Goal: Task Accomplishment & Management: Complete application form

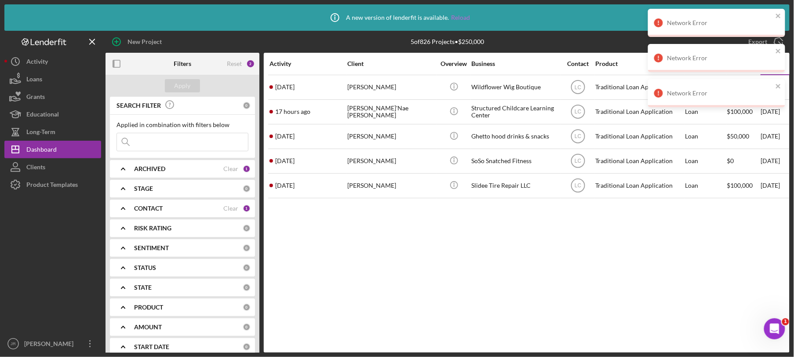
click at [451, 18] on link "Reload" at bounding box center [460, 17] width 19 height 7
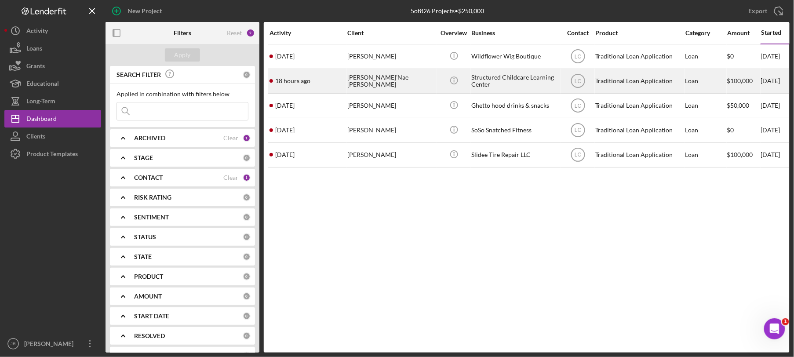
click at [531, 84] on div "Structured Childcare Learning Center" at bounding box center [515, 80] width 88 height 23
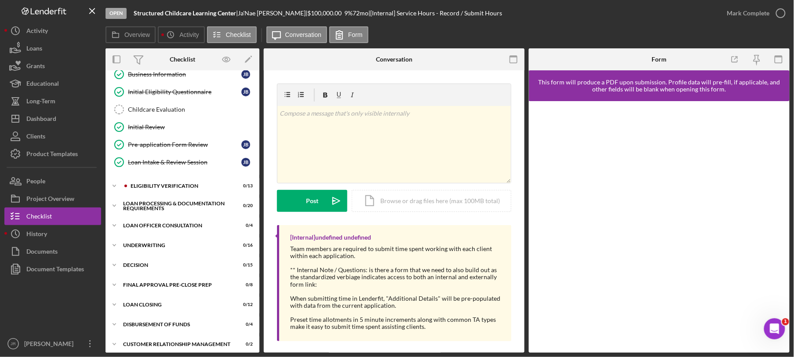
scroll to position [49, 0]
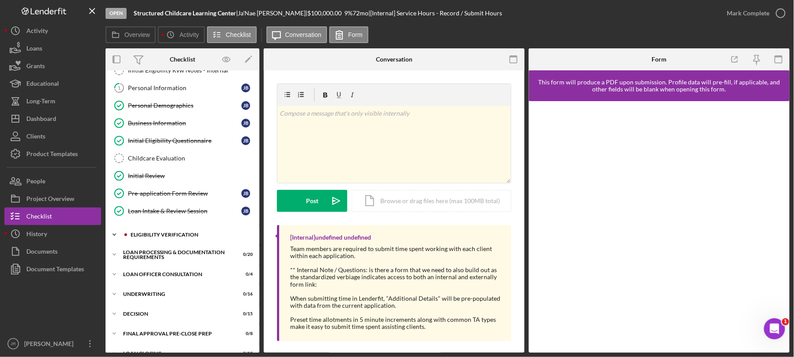
click at [146, 232] on div "Icon/Expander Eligibility Verification 0 / 13" at bounding box center [182, 235] width 154 height 18
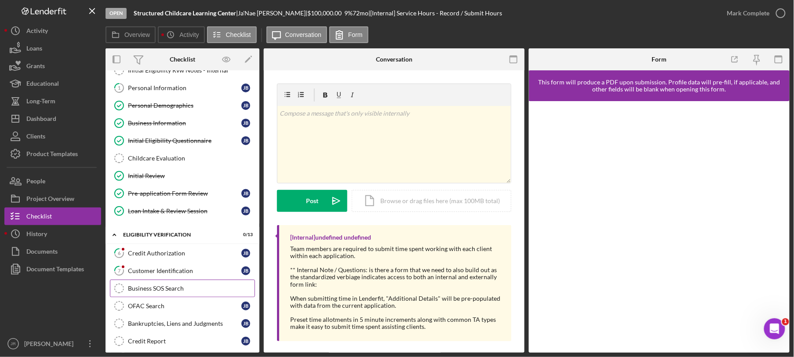
click at [170, 288] on div "Business SOS Search" at bounding box center [191, 288] width 127 height 7
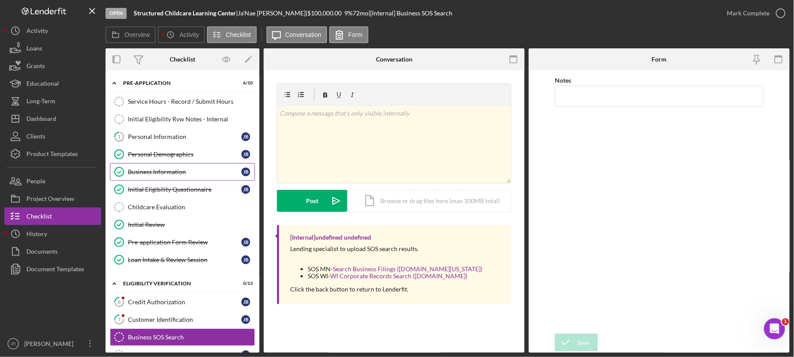
click at [181, 173] on div "Business Information" at bounding box center [184, 171] width 113 height 7
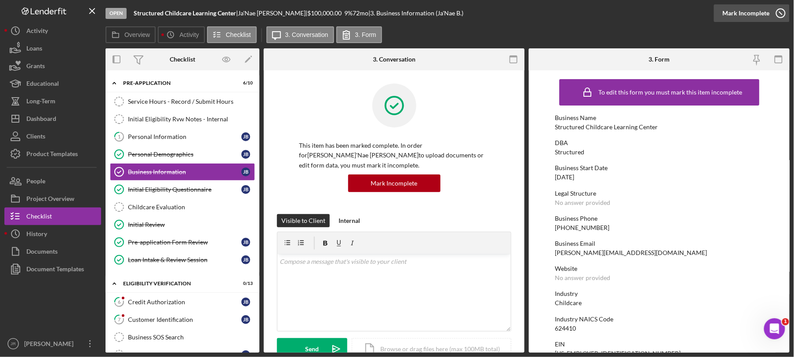
click at [776, 11] on icon "button" at bounding box center [781, 13] width 22 height 22
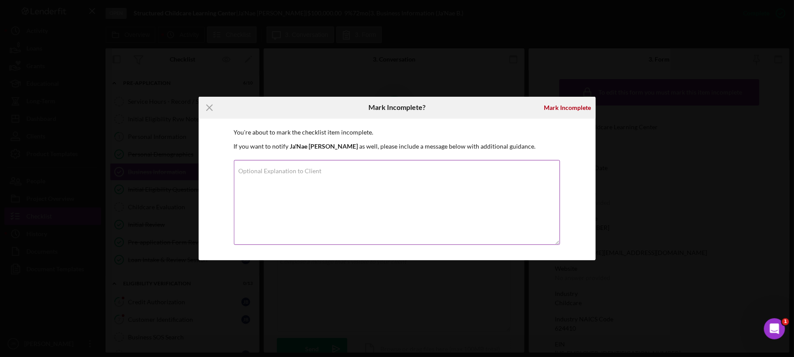
click at [291, 165] on div "Optional Explanation to Client" at bounding box center [397, 203] width 327 height 86
click at [559, 108] on div "Mark Incomplete" at bounding box center [567, 108] width 47 height 18
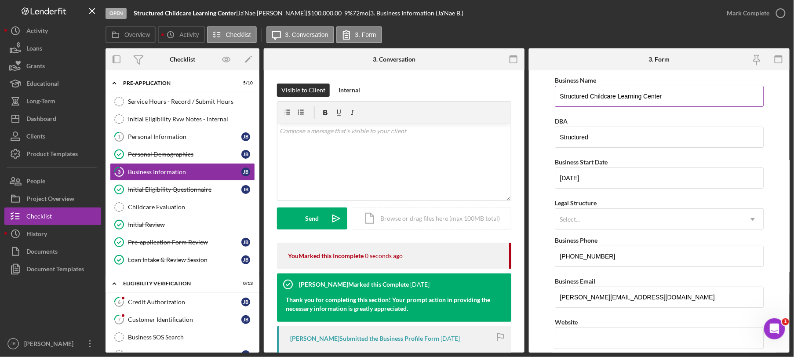
click at [680, 99] on input "Structured Childcare Learning Center" at bounding box center [659, 96] width 208 height 21
click at [680, 100] on input "Structured Childcare Learning Center" at bounding box center [659, 96] width 208 height 21
click at [599, 139] on input "Structured" at bounding box center [659, 137] width 208 height 21
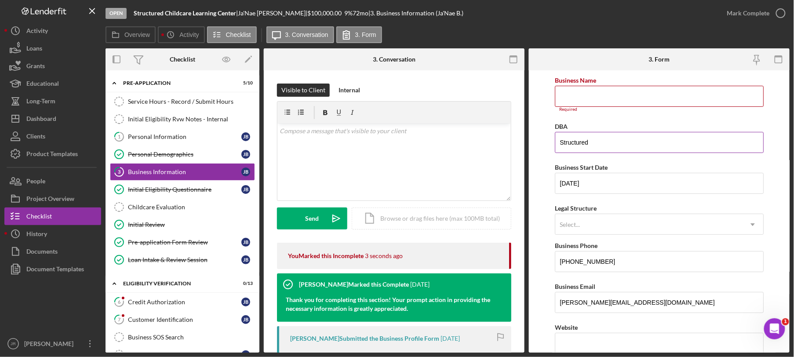
click at [599, 139] on input "Structured" at bounding box center [659, 142] width 208 height 21
paste input "Childcare Learning Center"
type input "Structured Childcare Learning Center"
click at [596, 94] on input "Business Name" at bounding box center [659, 96] width 208 height 21
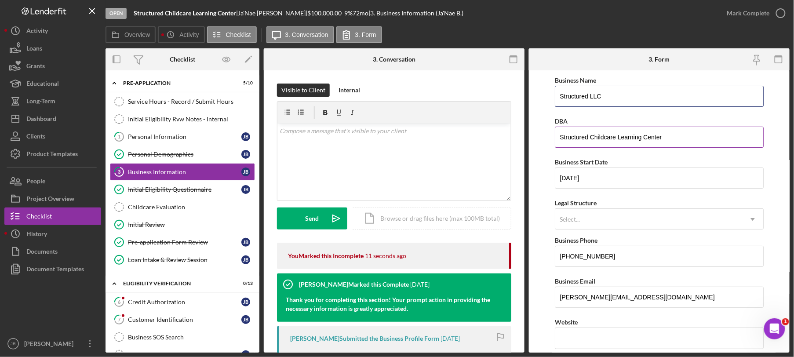
type input "Structured LLC"
click at [625, 143] on input "Structured Childcare Learning Center" at bounding box center [659, 137] width 208 height 21
click at [662, 73] on form "Business Name Structured LLC DBA Business Start Date [DATE] Legal Structure Sel…" at bounding box center [659, 211] width 261 height 282
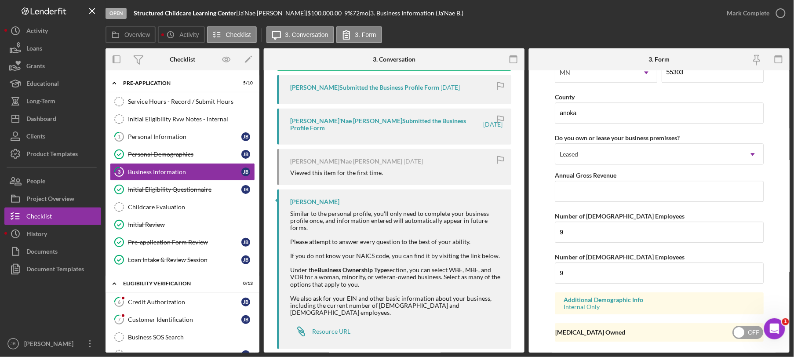
scroll to position [859, 0]
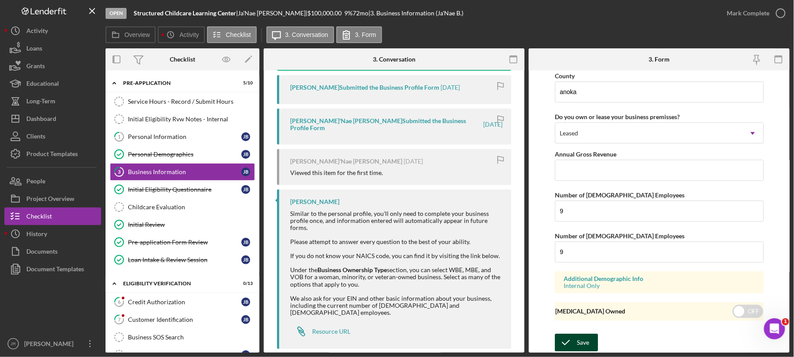
click at [581, 344] on div "Save" at bounding box center [583, 343] width 12 height 18
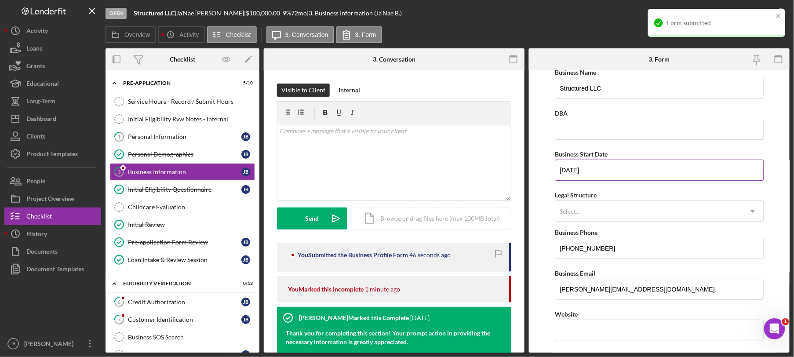
scroll to position [0, 0]
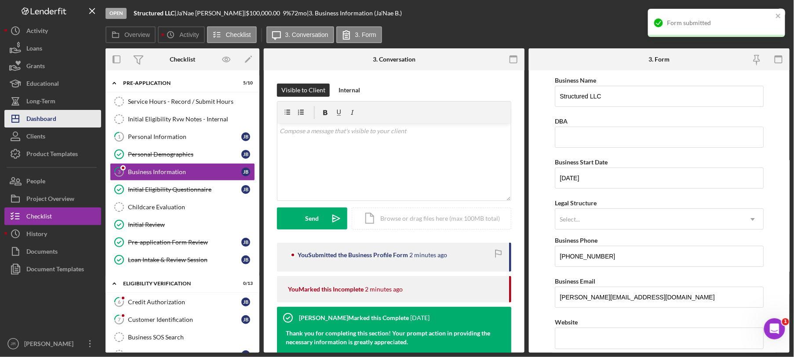
drag, startPoint x: 33, startPoint y: 119, endPoint x: 38, endPoint y: 121, distance: 5.6
click at [33, 119] on div "Dashboard" at bounding box center [41, 120] width 30 height 20
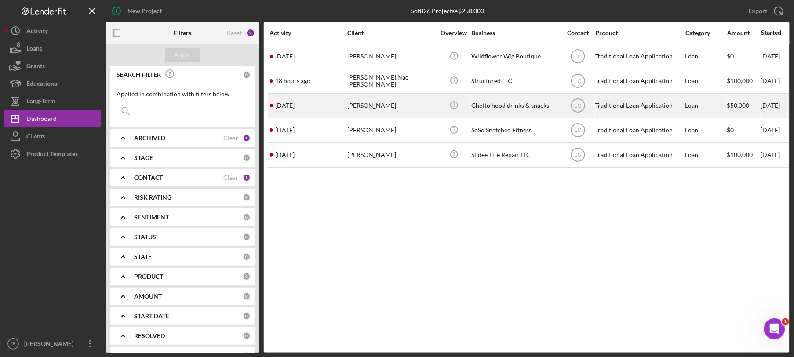
click at [498, 101] on div "Ghetto hood drinks & snacks" at bounding box center [515, 105] width 88 height 23
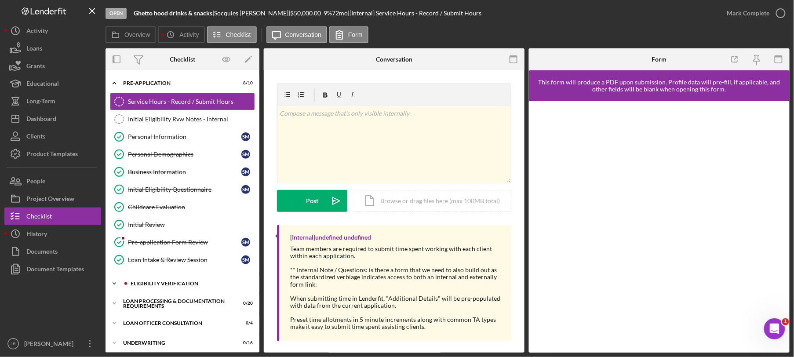
click at [175, 286] on div "Eligibility Verification" at bounding box center [190, 283] width 118 height 5
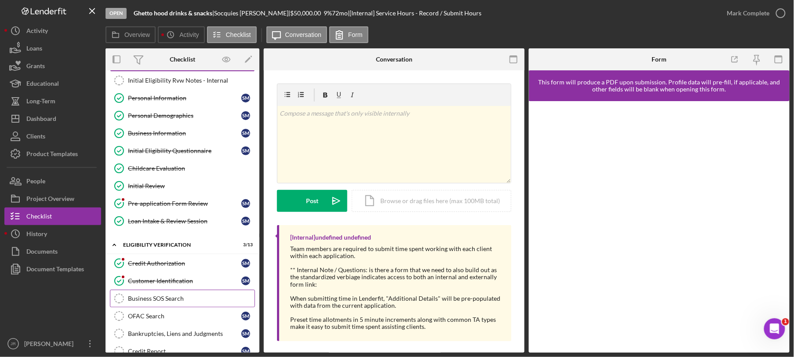
scroll to position [98, 0]
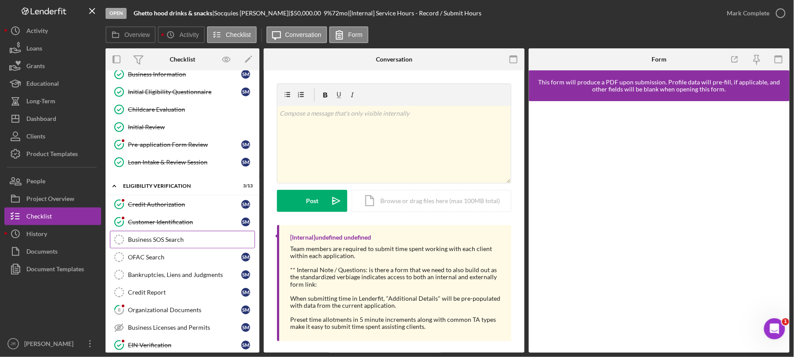
click at [175, 238] on div "Business SOS Search" at bounding box center [191, 239] width 127 height 7
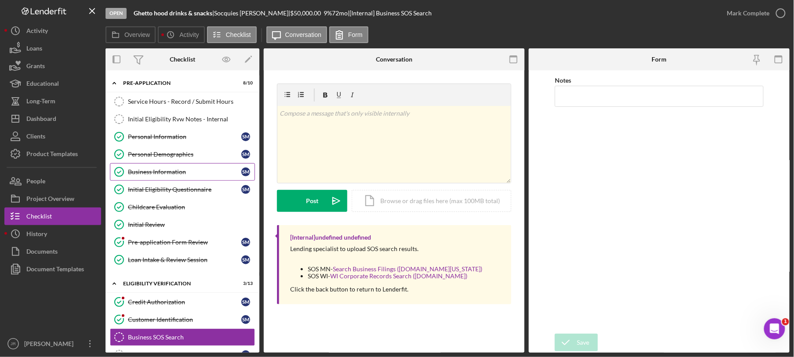
click at [159, 171] on div "Business Information" at bounding box center [184, 171] width 113 height 7
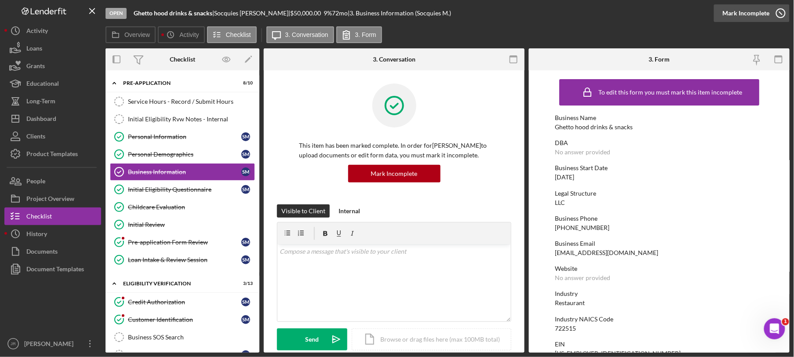
click at [756, 9] on div "Mark Incomplete" at bounding box center [746, 13] width 47 height 18
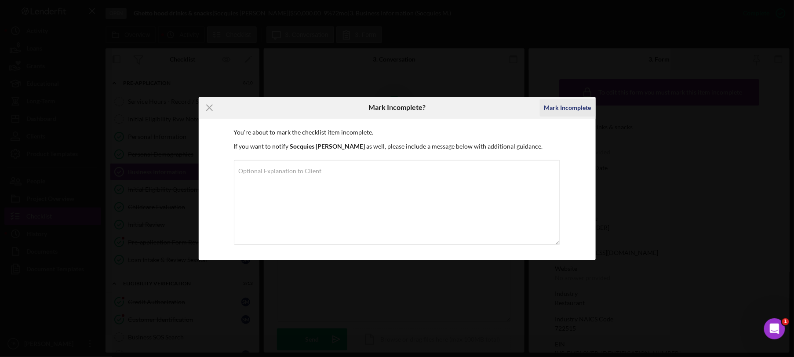
click at [551, 108] on div "Mark Incomplete" at bounding box center [567, 108] width 47 height 18
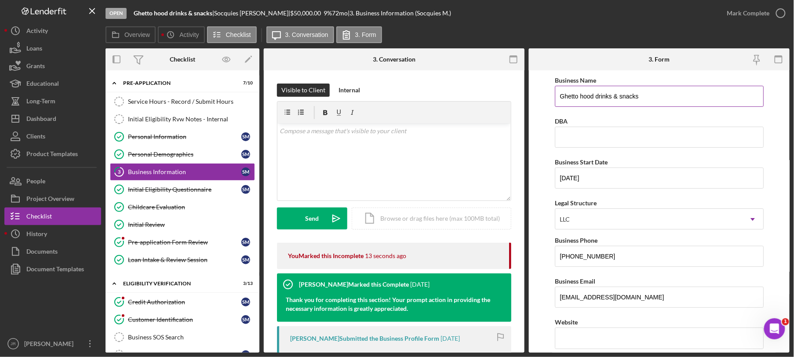
click at [650, 92] on input "Ghetto hood drinks & snacks" at bounding box center [659, 96] width 208 height 21
paste input "Drinks and Hood Snacks"
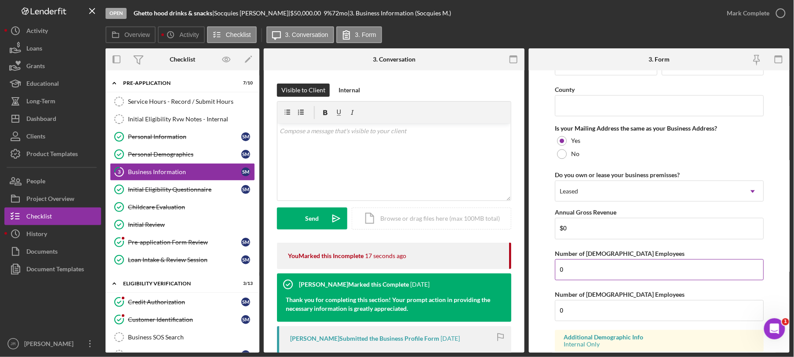
scroll to position [695, 0]
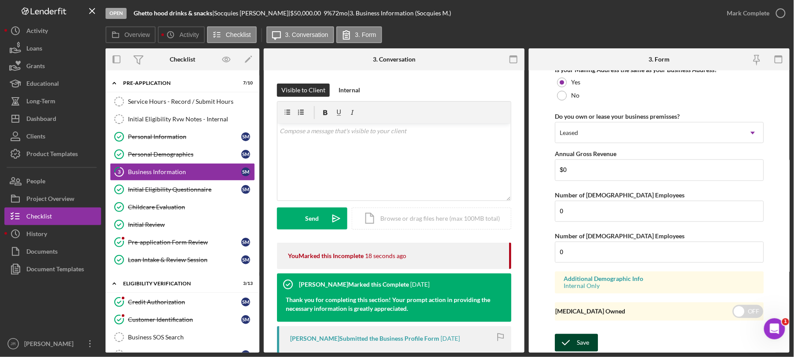
type input "Ghetto Drinks and Hood Snacks"
click at [582, 341] on div "Save" at bounding box center [583, 343] width 12 height 18
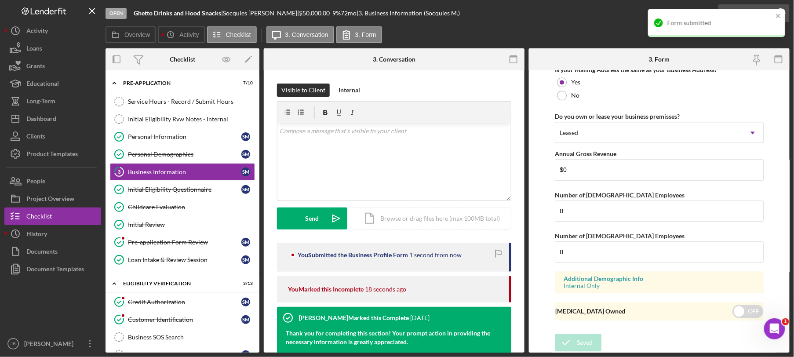
click at [756, 16] on div "Form submitted" at bounding box center [713, 23] width 124 height 14
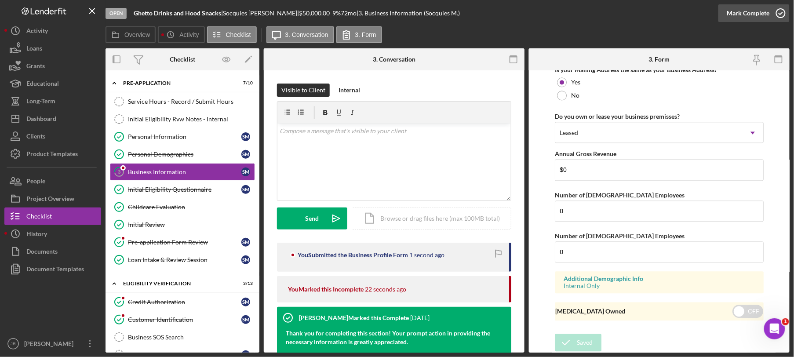
click at [743, 10] on div "Mark Complete" at bounding box center [748, 13] width 43 height 18
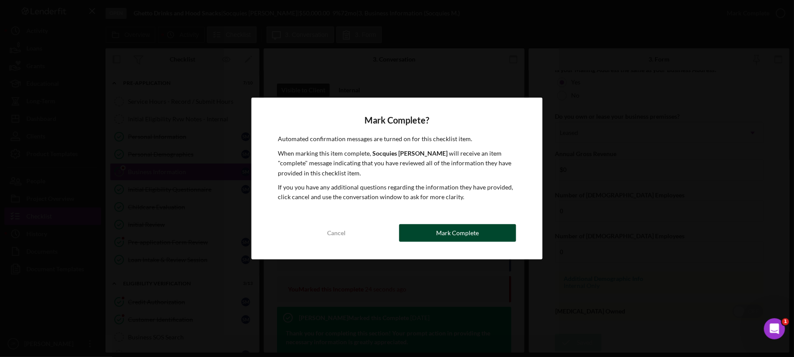
click at [447, 227] on div "Mark Complete" at bounding box center [457, 233] width 43 height 18
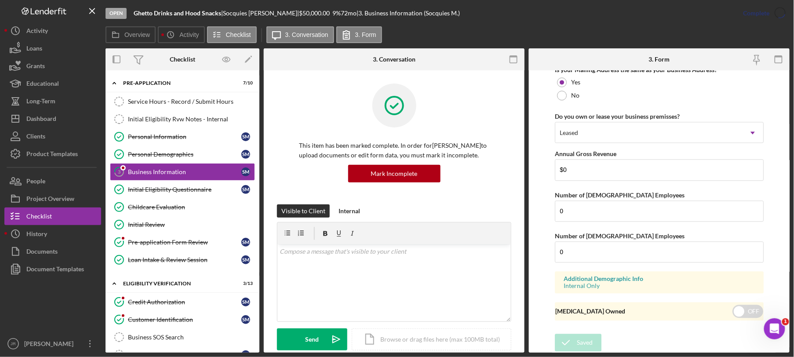
scroll to position [380, 0]
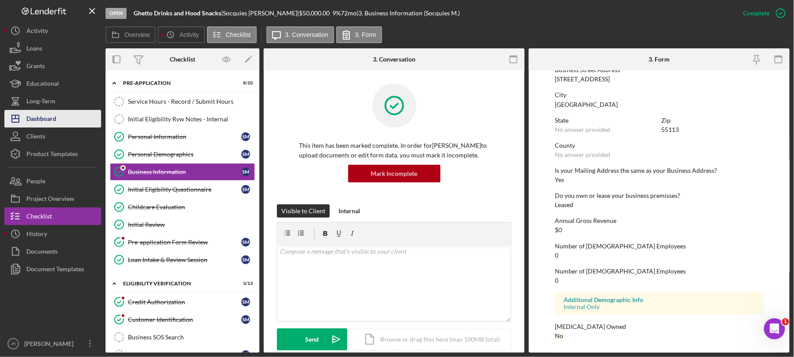
click at [53, 118] on div "Dashboard" at bounding box center [41, 120] width 30 height 20
